Goal: Find specific page/section: Find specific page/section

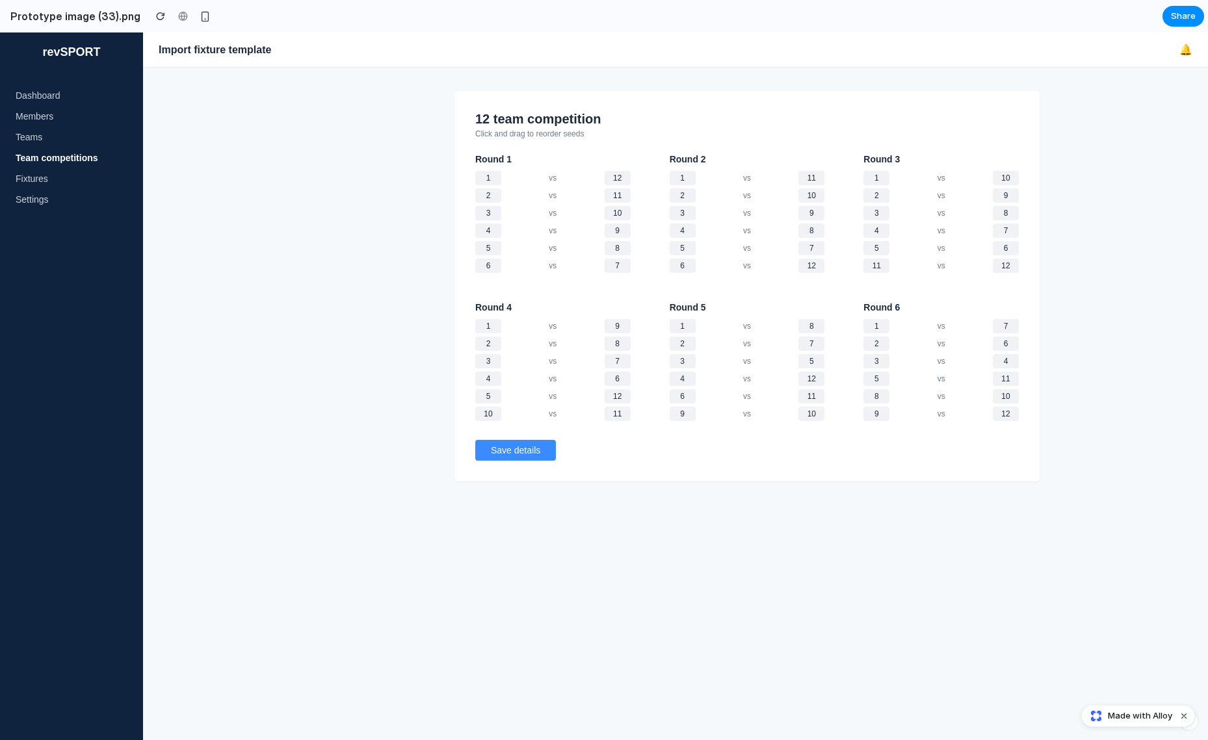
click at [524, 194] on div "vs" at bounding box center [553, 195] width 96 height 9
click at [525, 200] on div "2 vs 11" at bounding box center [552, 196] width 155 height 14
drag, startPoint x: 309, startPoint y: 126, endPoint x: 309, endPoint y: 194, distance: 68.3
click at [309, 175] on main "12 team competition Click and drag to reorder seeds Round 1 1 vs 12 2 vs 11 3 v…" at bounding box center [747, 387] width 922 height 708
click at [309, 194] on main "12 team competition Click and drag to reorder seeds Round 1 1 vs 12 2 vs 11 3 v…" at bounding box center [747, 387] width 922 height 708
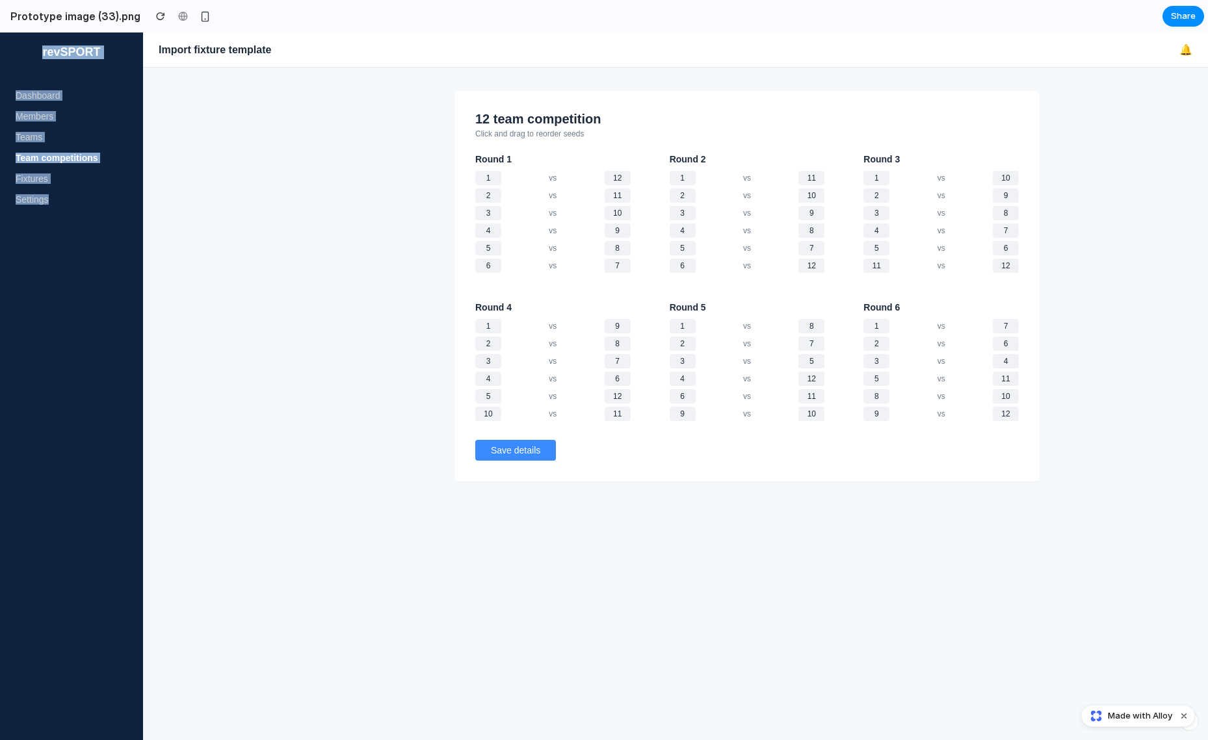
drag, startPoint x: 71, startPoint y: 37, endPoint x: 55, endPoint y: 280, distance: 243.7
click at [55, 280] on aside "revSPORT Dashboard Members Teams Team competitions Fixtures Settings" at bounding box center [71, 387] width 143 height 708
